Goal: Register for event/course

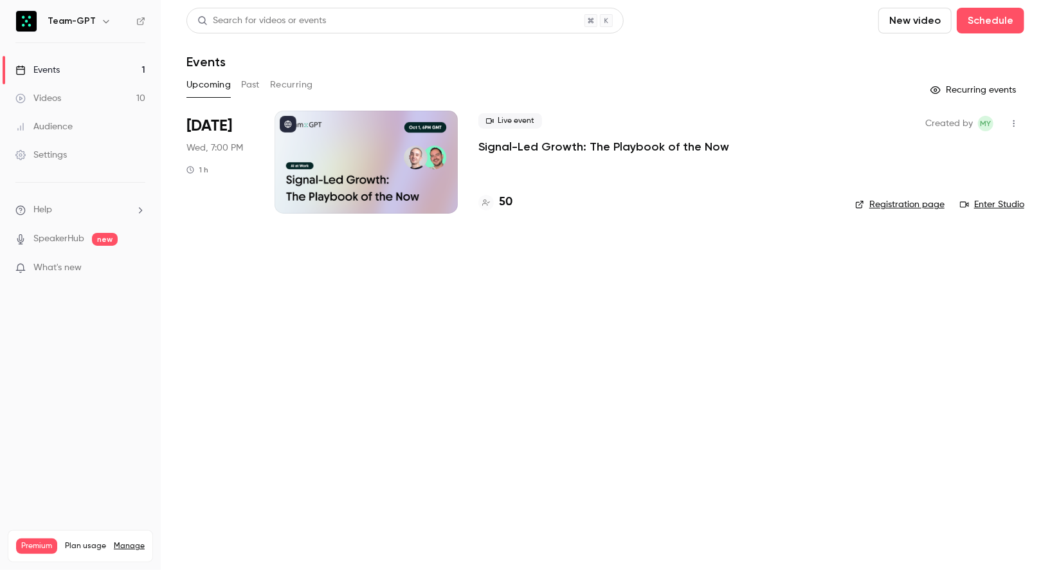
click at [505, 195] on h4 "50" at bounding box center [506, 202] width 14 height 17
